Goal: Communication & Community: Answer question/provide support

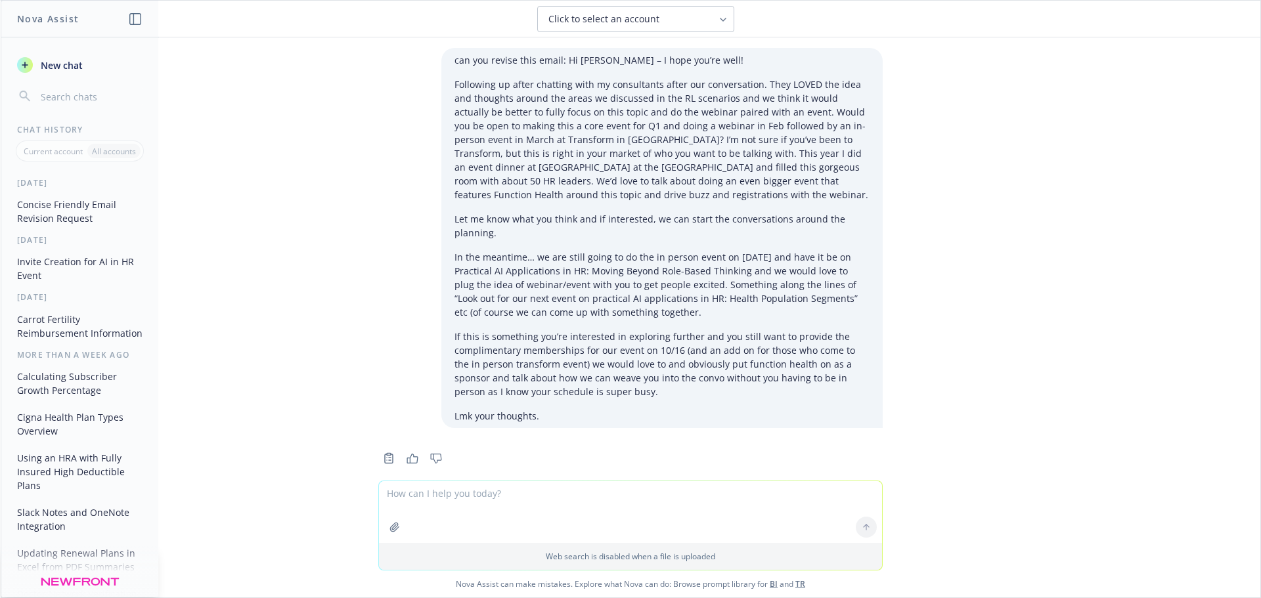
scroll to position [7271, 0]
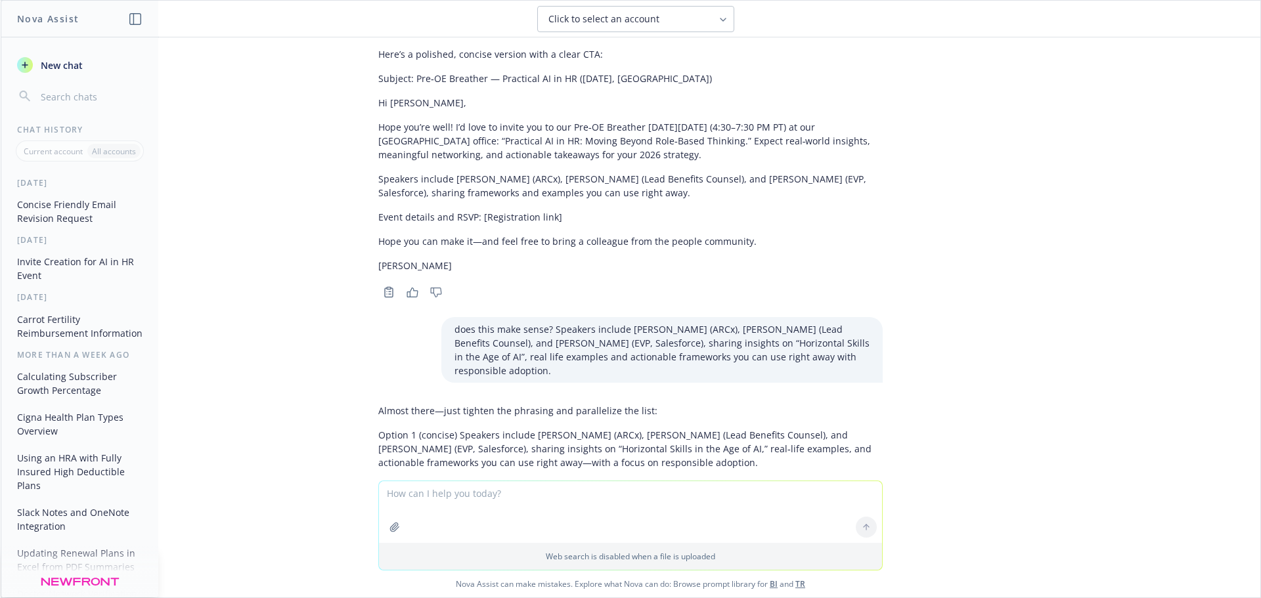
click at [456, 505] on textarea at bounding box center [630, 512] width 503 height 62
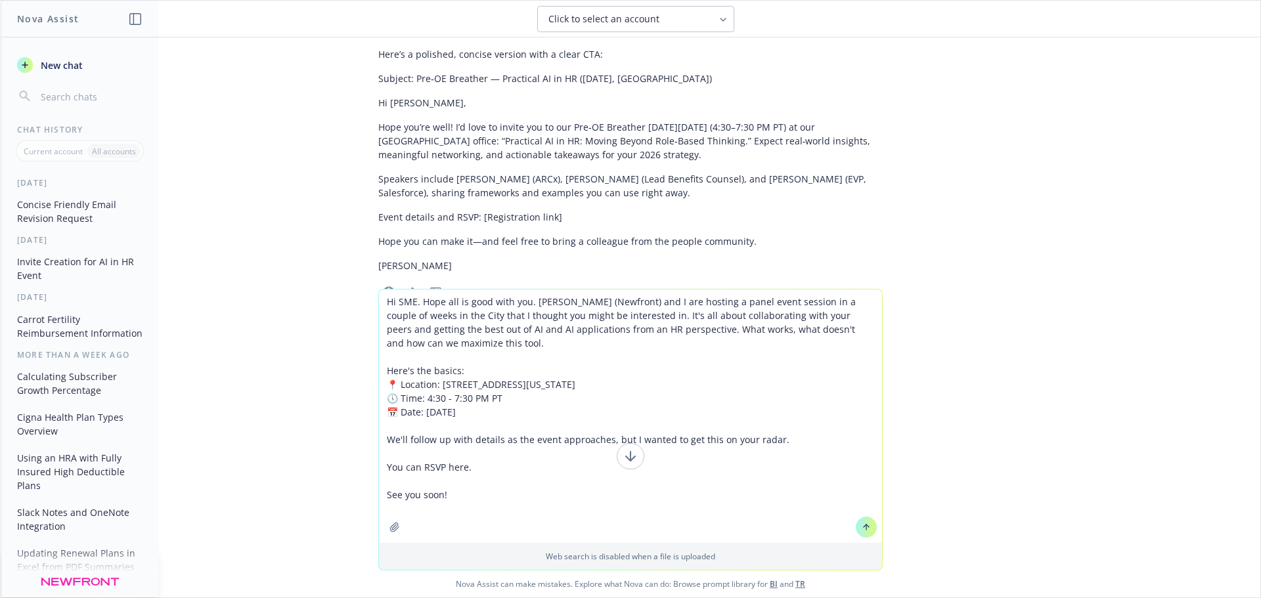
click at [484, 514] on textarea "Hi SME. Hope all is good with you. [PERSON_NAME] (Newfront) and I are hosting a…" at bounding box center [630, 417] width 503 height 254
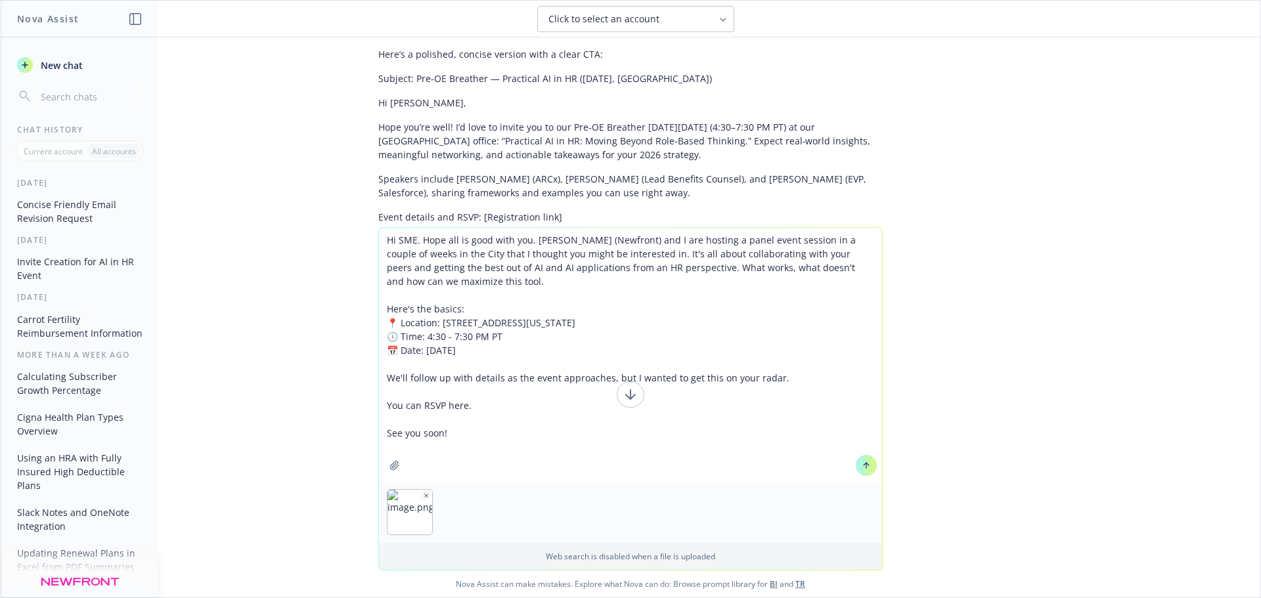
click at [381, 242] on textarea "Hi SME. Hope all is good with you. [PERSON_NAME] (Newfront) and I are hosting a…" at bounding box center [630, 355] width 503 height 254
click at [424, 248] on textarea "Hi SME. Hope all is good with you. [PERSON_NAME] (Newfront) and I are hosting a…" at bounding box center [630, 355] width 503 height 254
click at [382, 242] on textarea "Hi SME. Hope all is good with you. [PERSON_NAME] (Newfront) and I are hosting a…" at bounding box center [630, 355] width 503 height 254
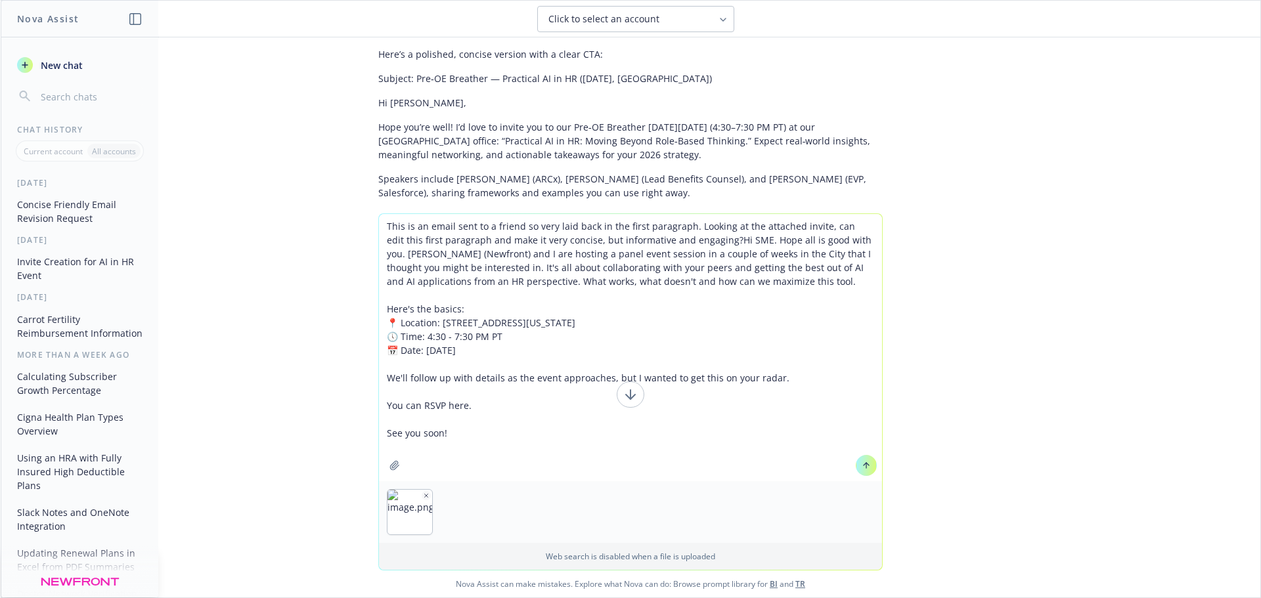
type textarea "This is an email sent to a friend so very laid back in the first paragraph. Loo…"
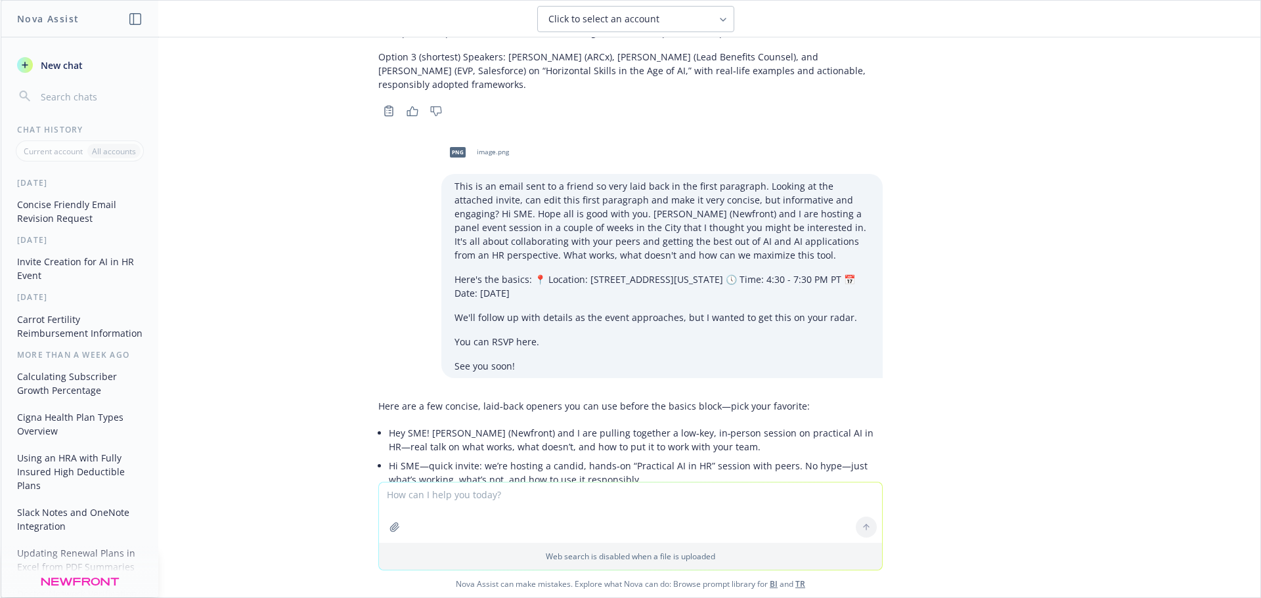
scroll to position [7754, 0]
click at [449, 493] on textarea at bounding box center [630, 513] width 503 height 60
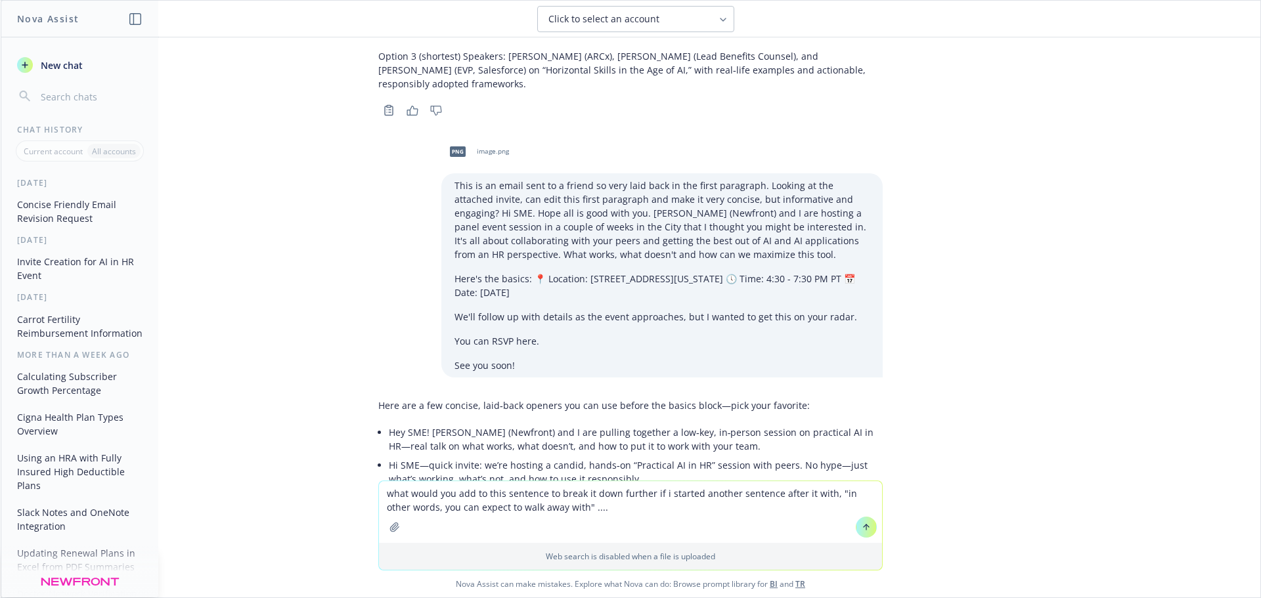
paste textarea "I wanted to personally invite you to our Pre-OE Breather gathering in [GEOGRAPH…"
type textarea "what would you add to this sentence to break it down further if i started anoth…"
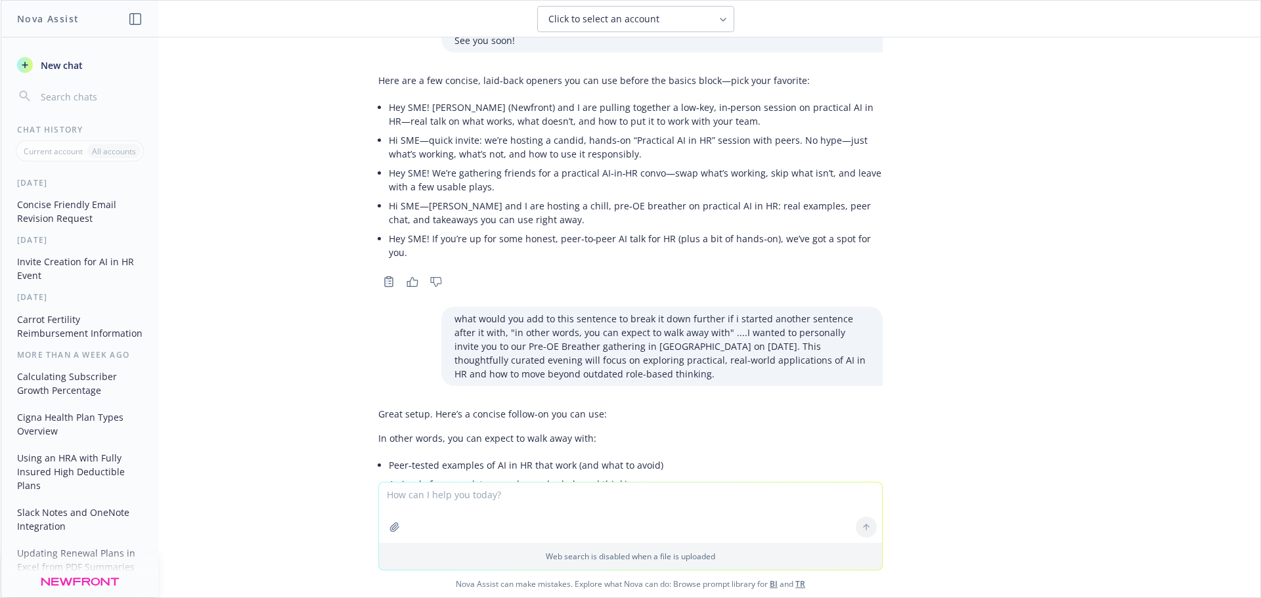
scroll to position [8081, 0]
paste textarea
type textarea "help rewrite this"
click at [865, 464] on icon at bounding box center [866, 465] width 9 height 9
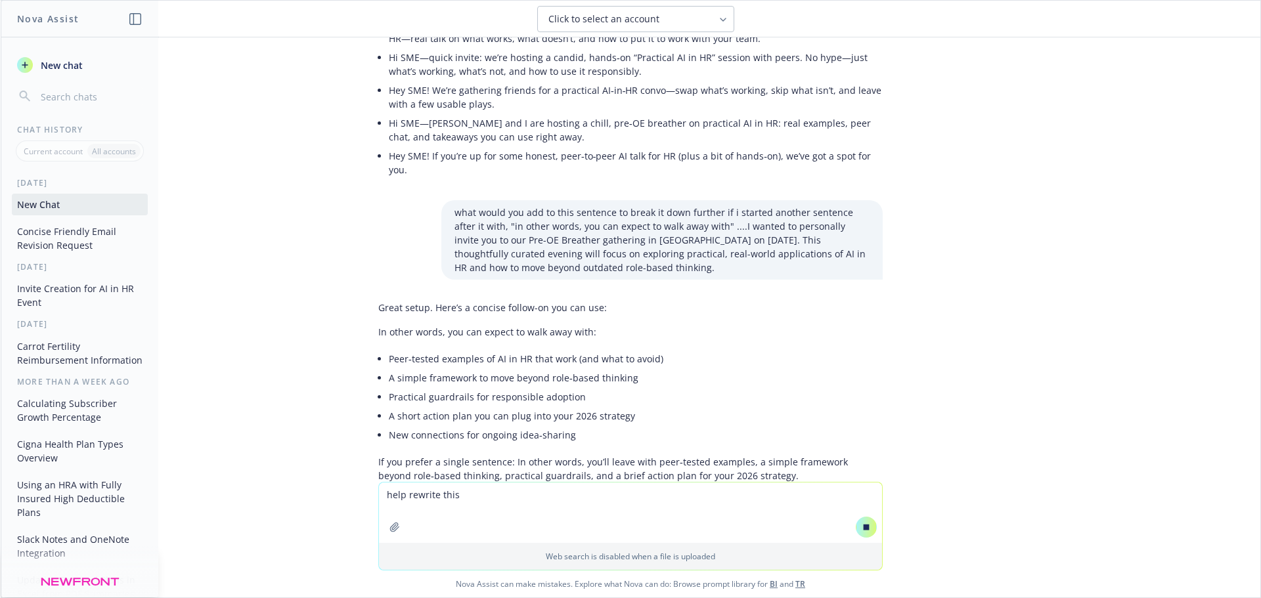
scroll to position [7713, 0]
click at [686, 18] on div "Click to select an account" at bounding box center [627, 18] width 159 height 13
click at [989, 223] on div "can you revise this email: Hi [PERSON_NAME] – I hope you’re well! Following up …" at bounding box center [631, 259] width 1260 height 445
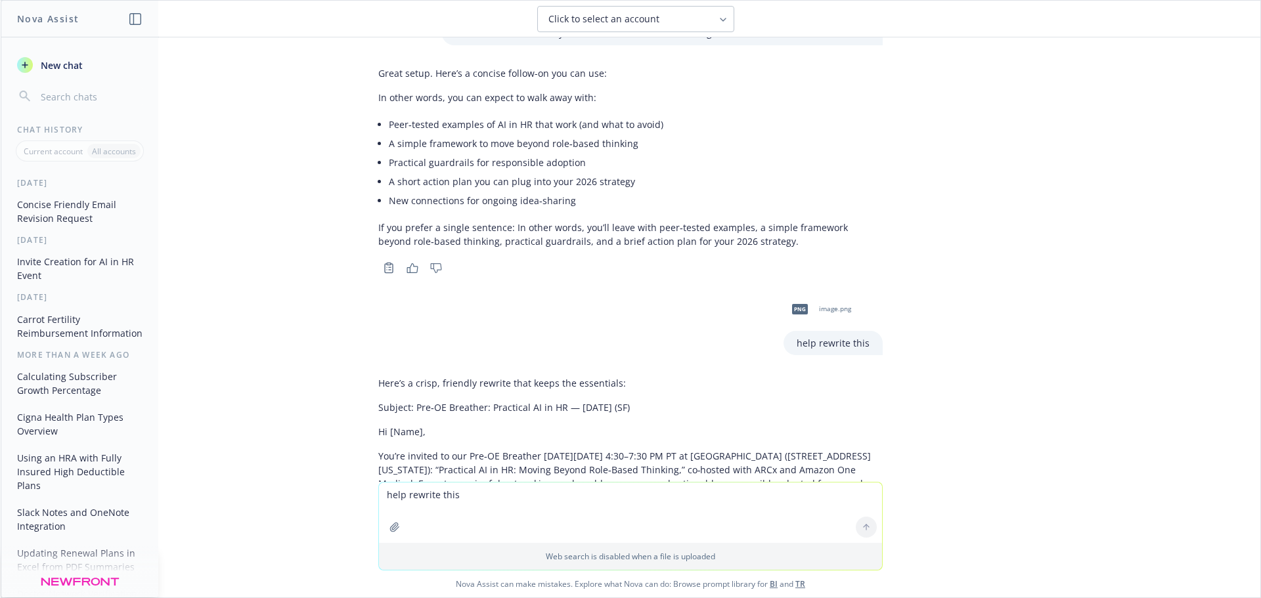
scroll to position [8424, 0]
click at [456, 501] on textarea "help rewrite this" at bounding box center [630, 513] width 503 height 60
drag, startPoint x: 491, startPoint y: 492, endPoint x: 593, endPoint y: 492, distance: 101.8
click at [593, 492] on textarea "how can i combine these two sentences" at bounding box center [630, 512] width 503 height 62
paste textarea "This thoughtfully curated evening will focus on exploring practical, real-world…"
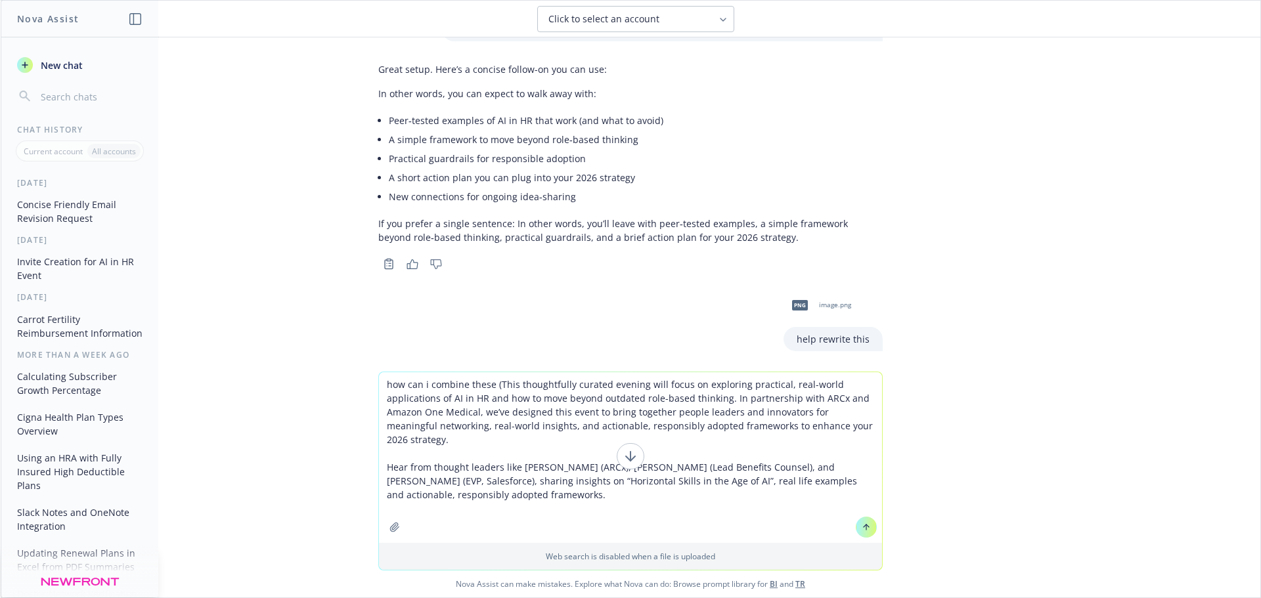
type textarea "how can i combine these (This thoughtfully curated evening will focus on explor…"
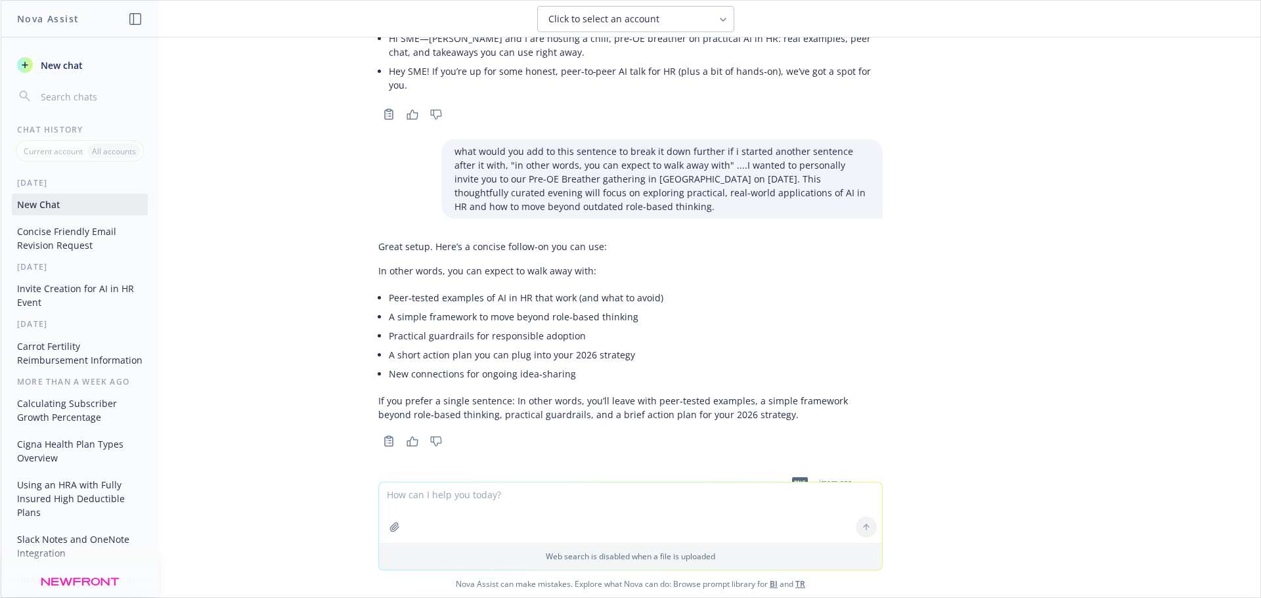
scroll to position [8804, 0]
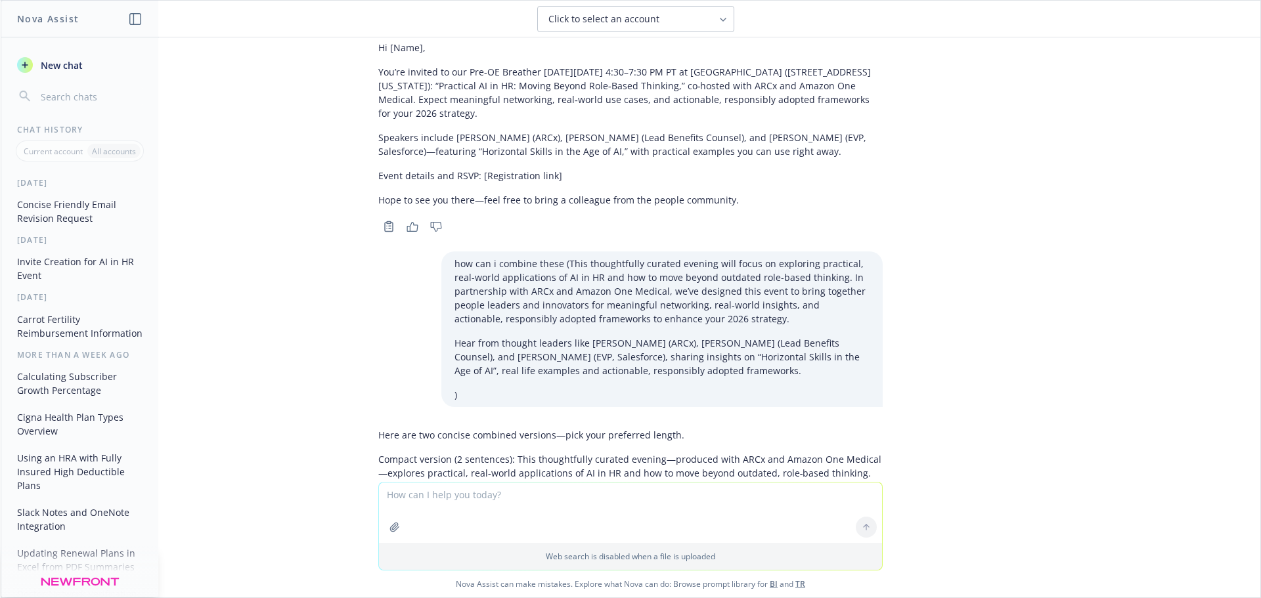
drag, startPoint x: 503, startPoint y: 290, endPoint x: 606, endPoint y: 344, distance: 115.8
click at [606, 453] on p "Compact version (2 sentences): This thoughtfully curated evening—produced with …" at bounding box center [630, 487] width 504 height 69
copy p "This thoughtfully curated evening—produced with ARCx and Amazon One Medical—exp…"
click at [506, 532] on p "Shortest version (1 sentence): In partnership with ARCx and Amazon One Medical,…" at bounding box center [630, 559] width 504 height 55
drag, startPoint x: 497, startPoint y: 371, endPoint x: 627, endPoint y: 411, distance: 136.7
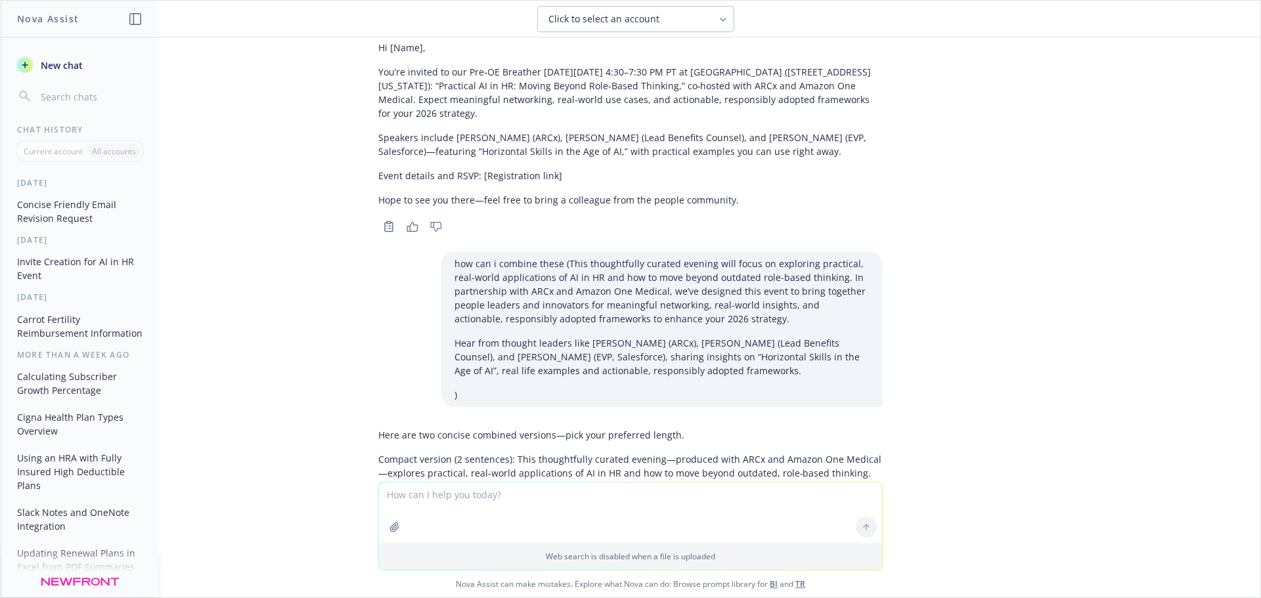
click at [627, 532] on p "Shortest version (1 sentence): In partnership with ARCx and Amazon One Medical,…" at bounding box center [630, 559] width 504 height 55
copy p "In partnership with ARCx and Amazon One Medical, we’re bringing people leaders …"
click at [476, 503] on textarea at bounding box center [630, 513] width 503 height 60
type textarea "i need an engaging title"
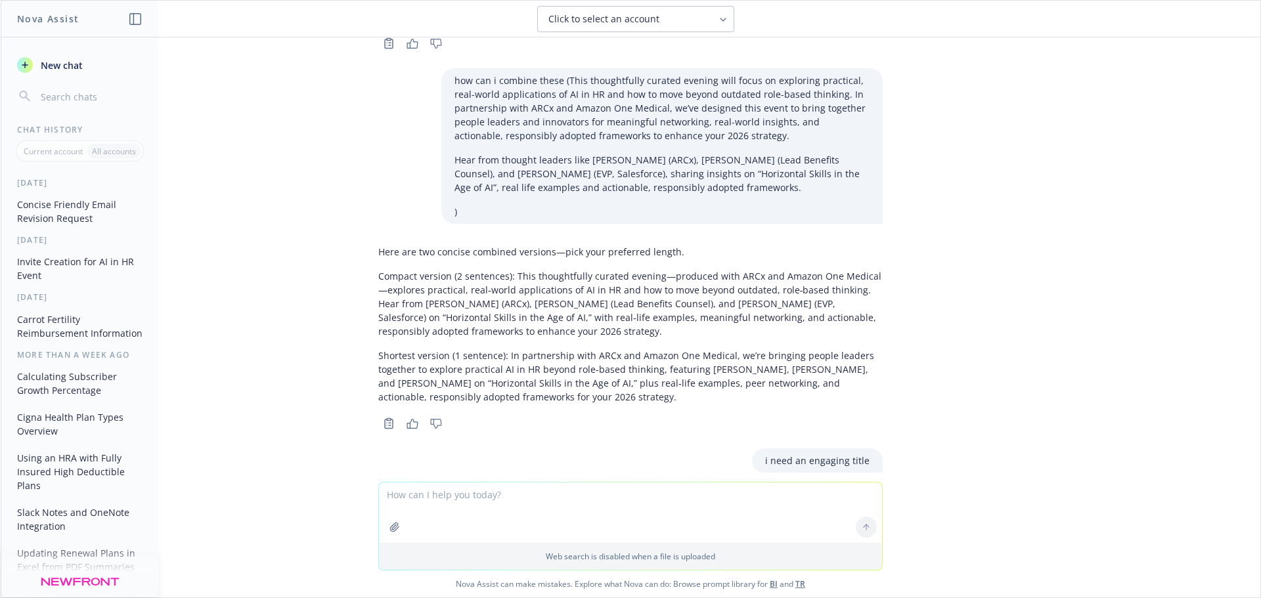
scroll to position [9376, 0]
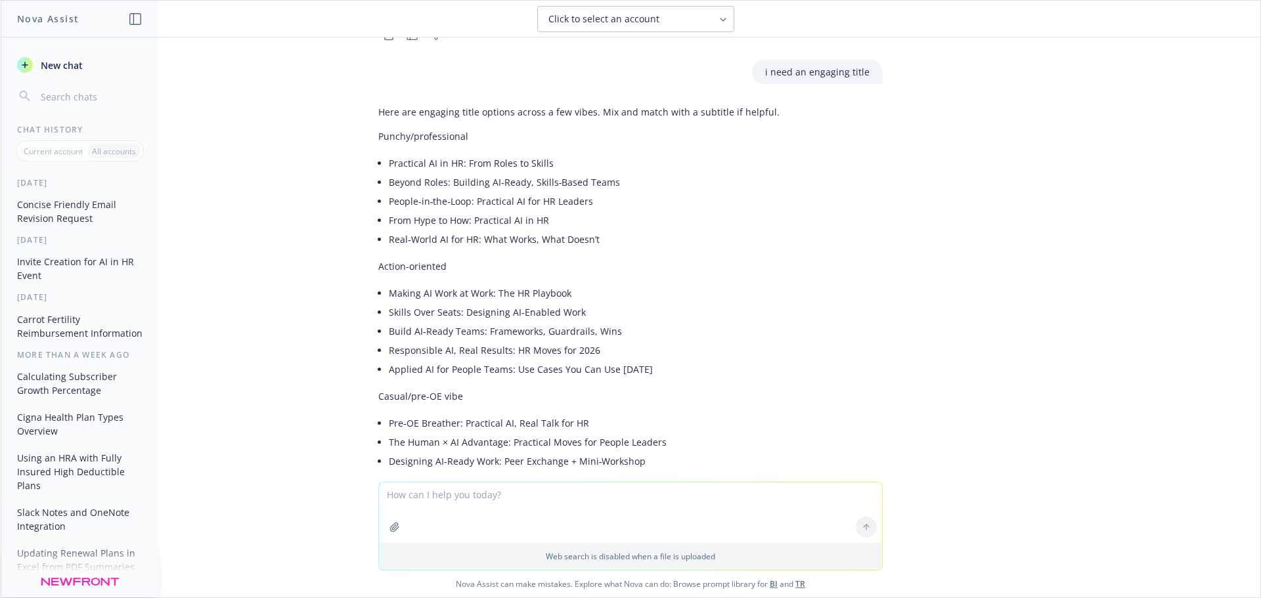
click at [442, 414] on li "Pre‑OE Breather: Practical AI, Real Talk for HR" at bounding box center [584, 423] width 391 height 19
copy ul "Pre‑OE Breather: Practical AI, Real Talk for HR"
